Goal: Find specific page/section: Find specific page/section

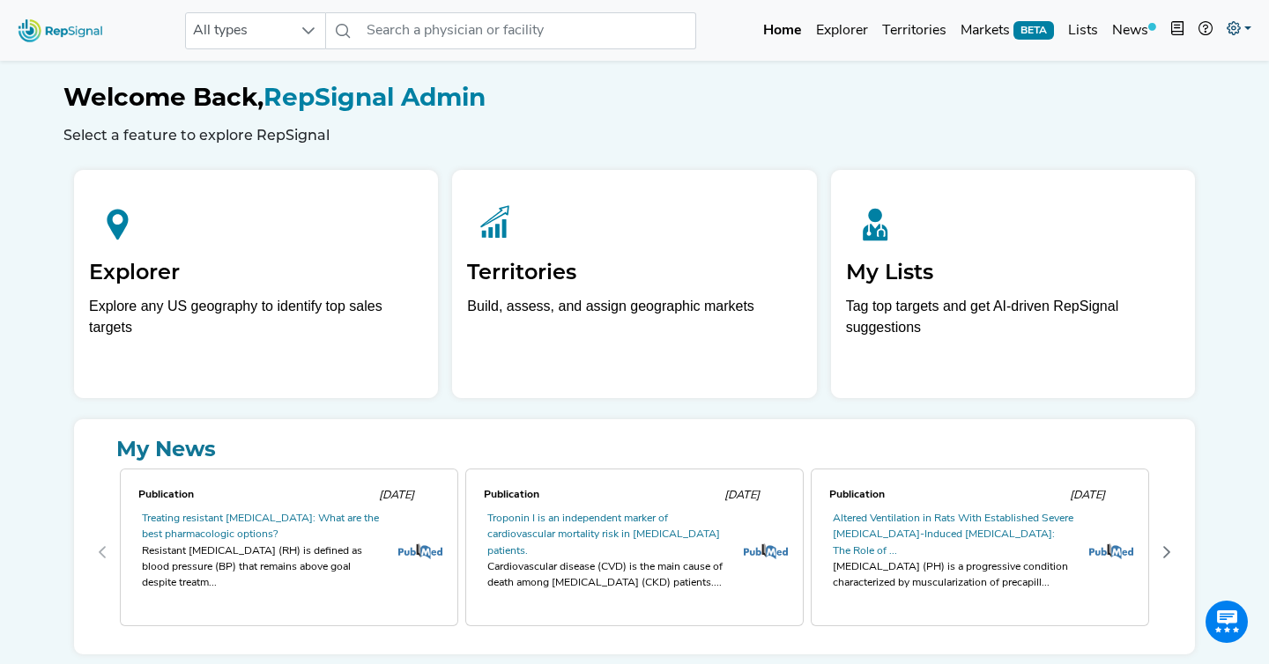
click at [1241, 32] on link at bounding box center [1239, 30] width 39 height 35
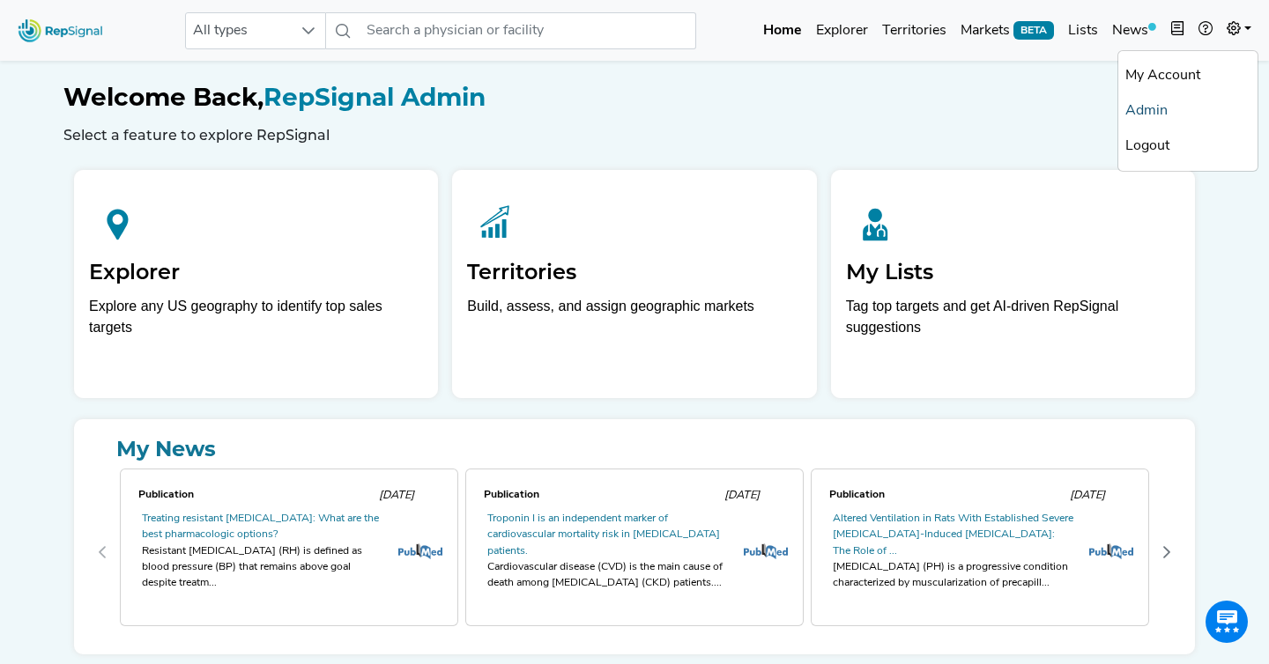
click at [1149, 103] on link "Admin" at bounding box center [1187, 110] width 139 height 35
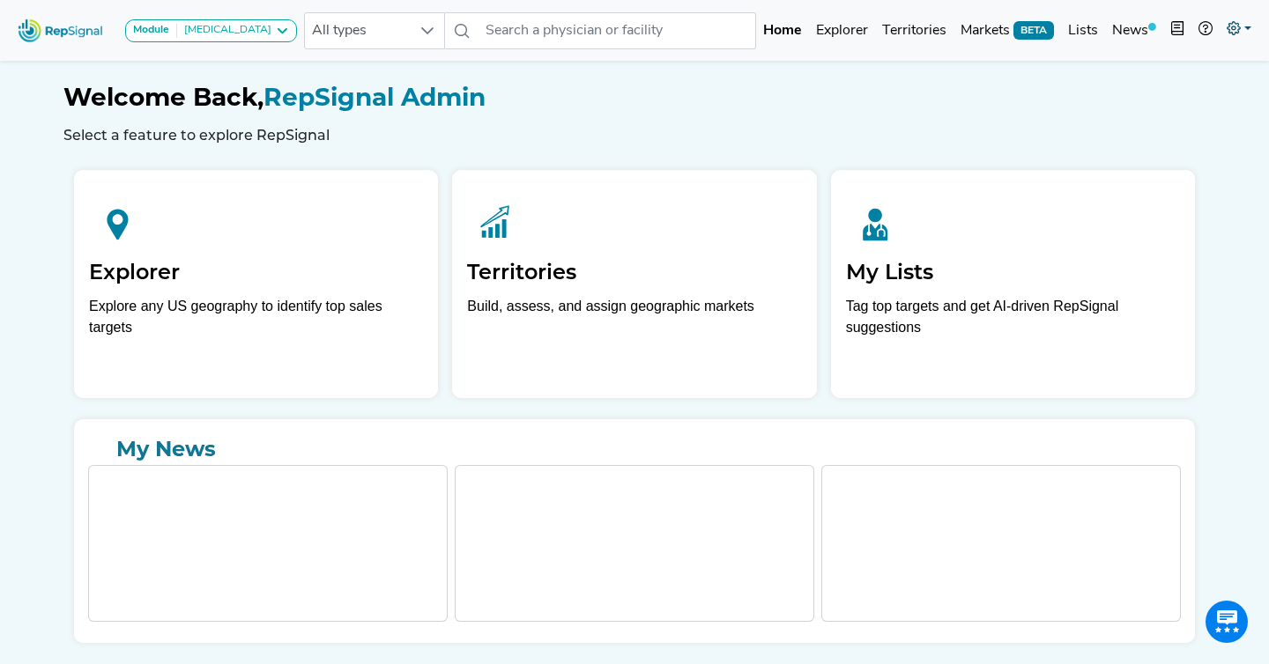
click at [1237, 19] on link at bounding box center [1239, 30] width 39 height 35
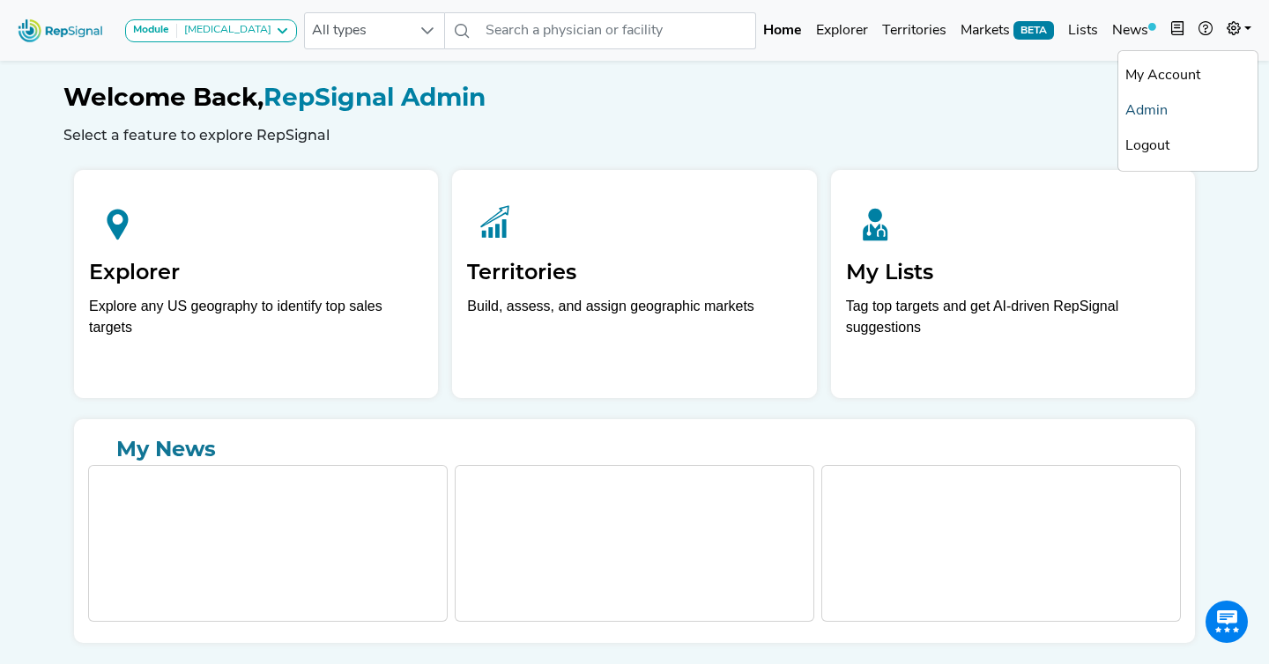
click at [1146, 119] on link "Admin" at bounding box center [1187, 110] width 139 height 35
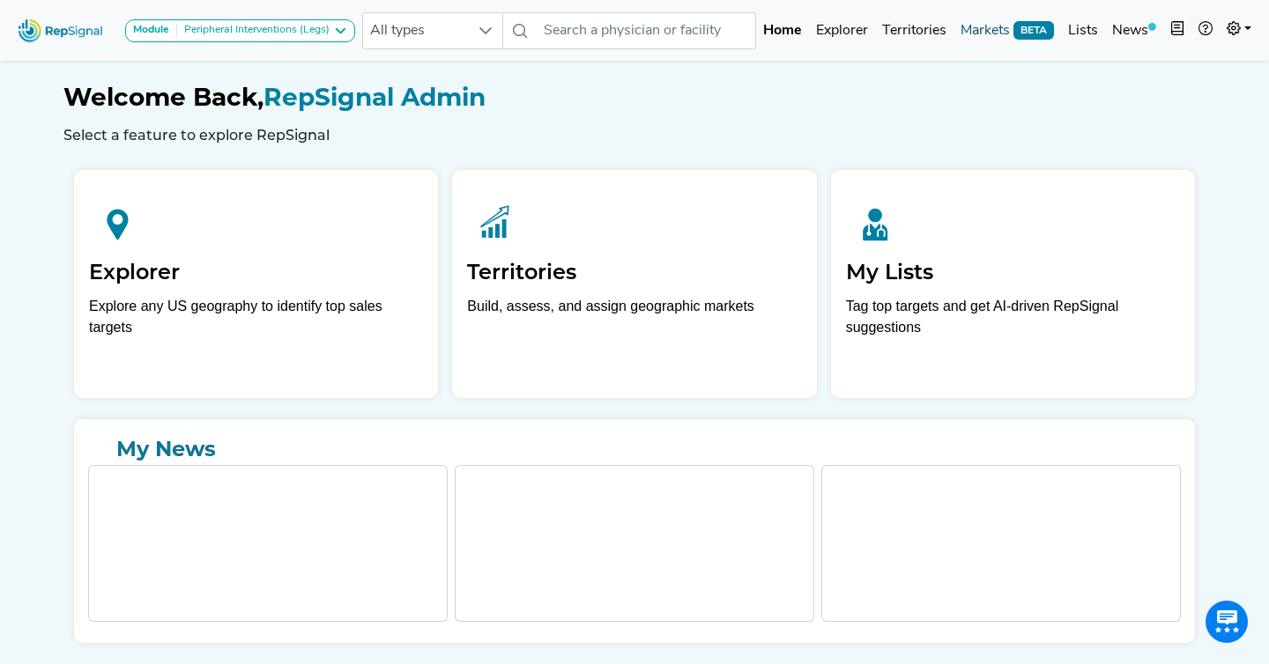
click at [987, 24] on link "Markets BETA" at bounding box center [1007, 30] width 108 height 35
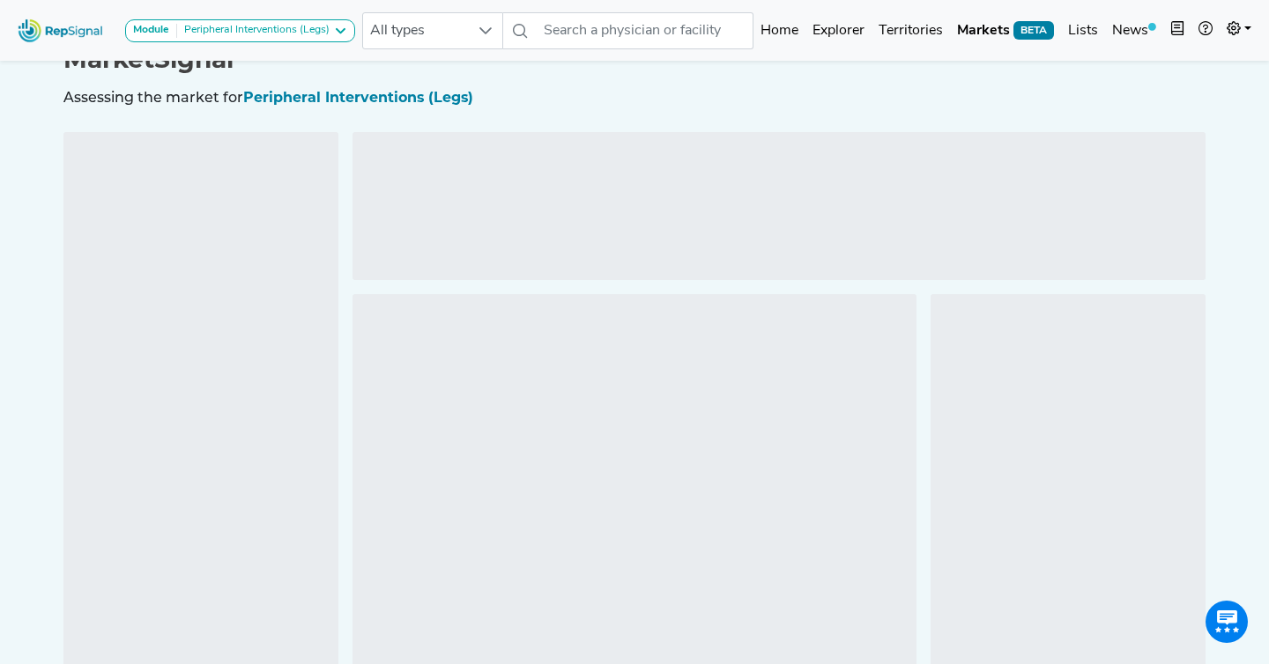
scroll to position [43, 0]
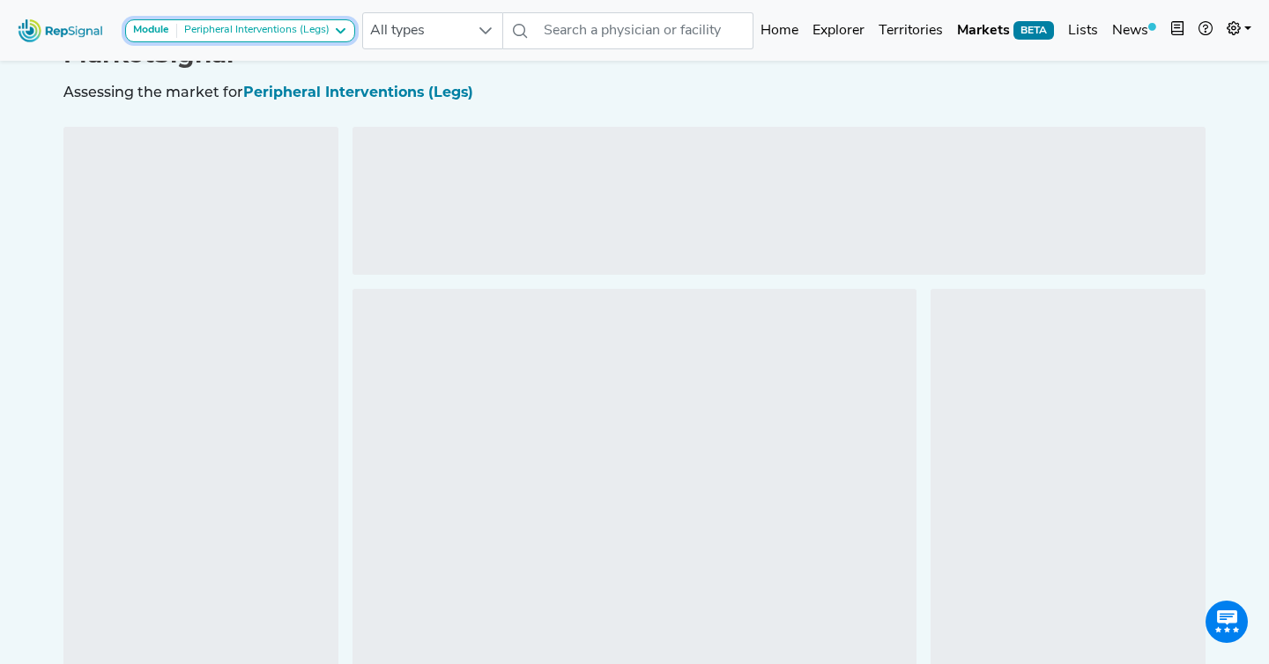
click at [320, 31] on div "Peripheral Interventions (Legs)" at bounding box center [253, 31] width 152 height 14
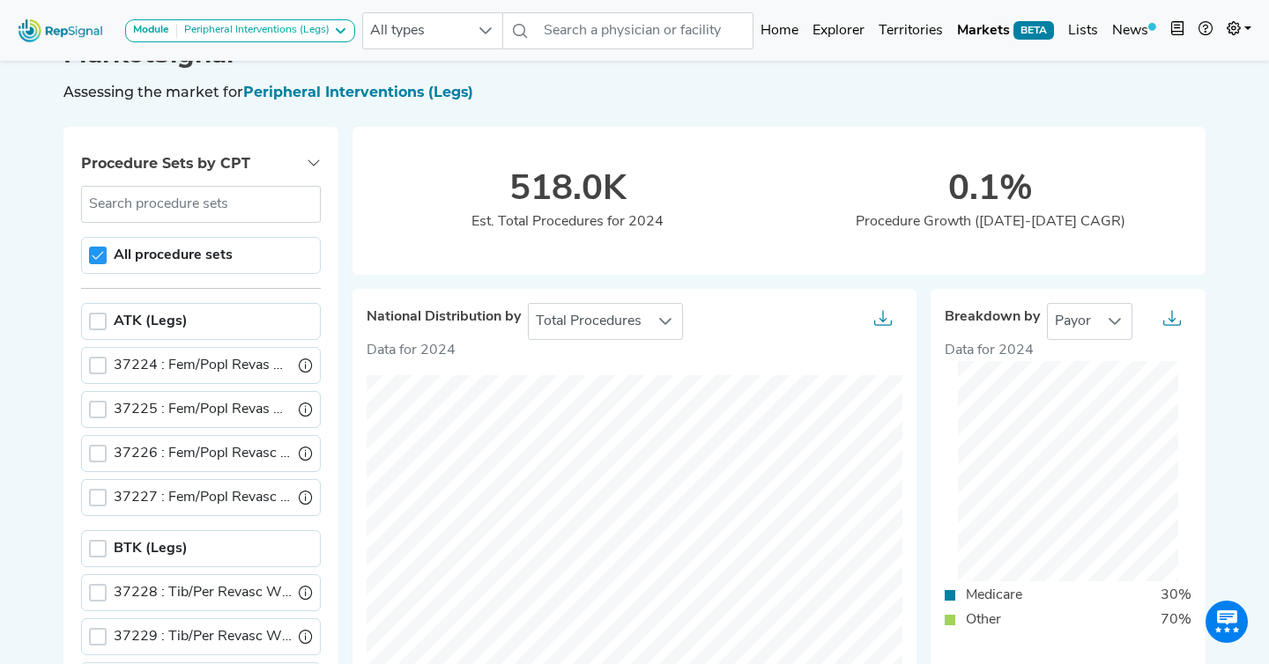
click at [134, 540] on label "BTK (Legs)" at bounding box center [151, 548] width 74 height 21
click at [94, 547] on \(Legs\) "BTK (Legs)" at bounding box center [94, 547] width 0 height 0
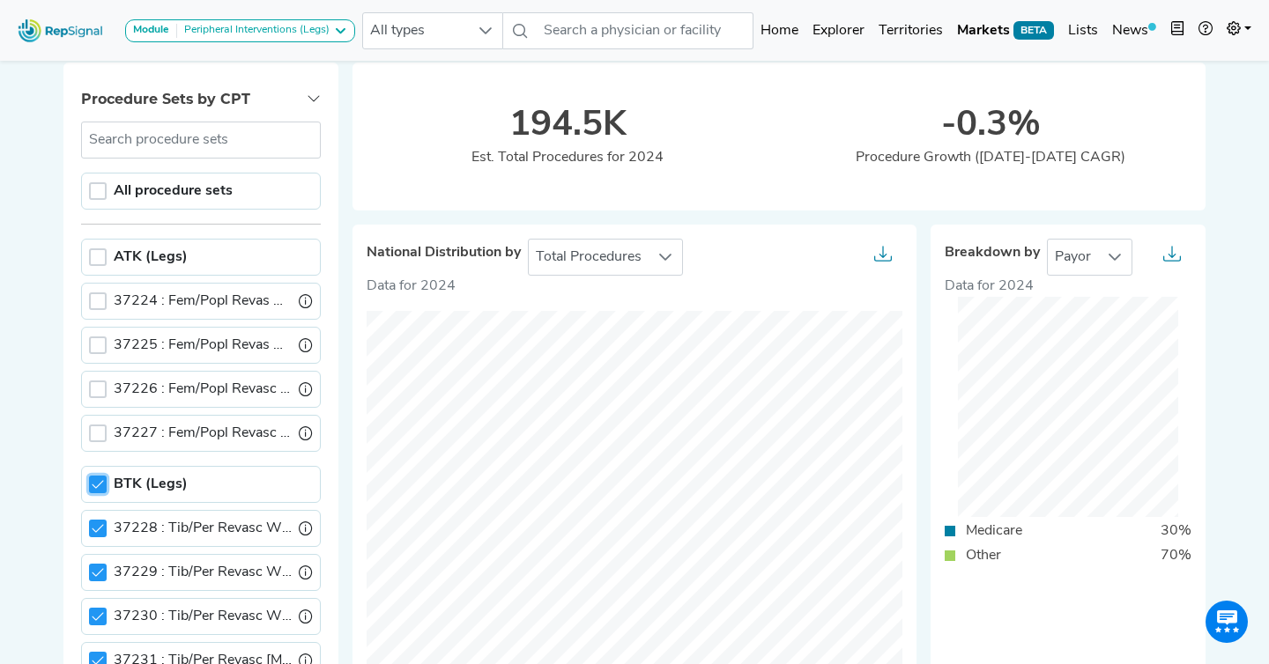
scroll to position [110, 0]
